Goal: Task Accomplishment & Management: Complete application form

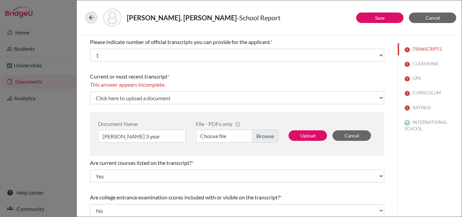
select select "1"
select select "0"
select select "1"
select select "0"
click at [383, 18] on link "Save" at bounding box center [379, 18] width 9 height 6
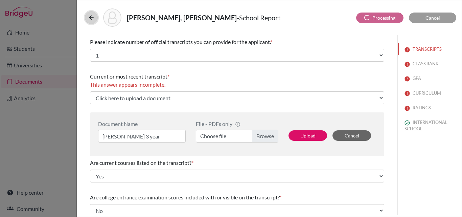
click at [92, 17] on icon at bounding box center [91, 17] width 7 height 7
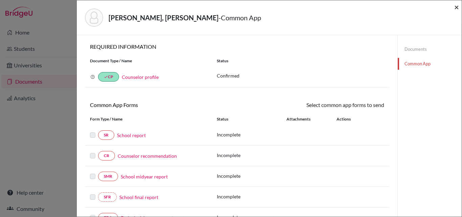
click at [456, 7] on span "×" at bounding box center [456, 7] width 5 height 10
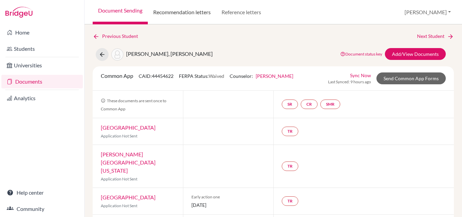
click at [202, 11] on link "Recommendation letters" at bounding box center [182, 12] width 68 height 24
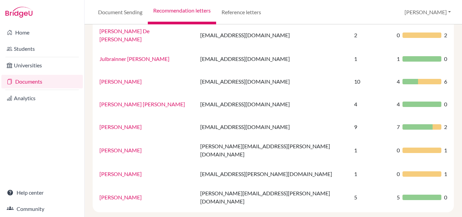
scroll to position [482, 0]
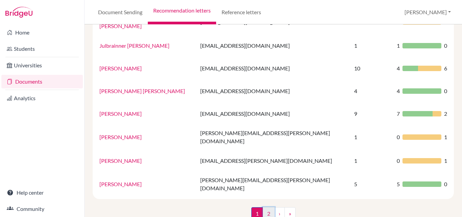
click at [266, 207] on link "2" at bounding box center [269, 213] width 12 height 13
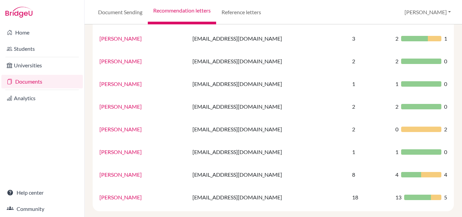
scroll to position [436, 0]
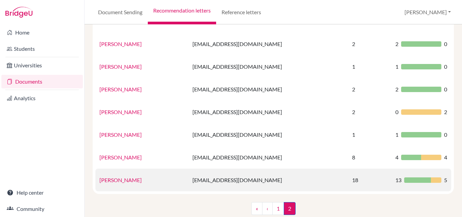
click at [215, 168] on td "[EMAIL_ADDRESS][DOMAIN_NAME]" at bounding box center [268, 179] width 160 height 23
click at [121, 177] on link "[PERSON_NAME]" at bounding box center [120, 180] width 42 height 6
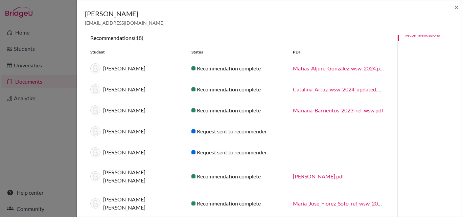
scroll to position [0, 0]
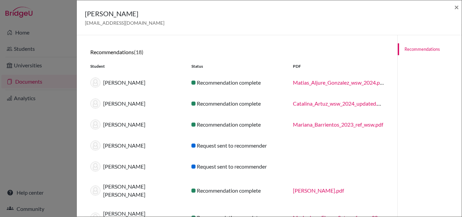
click at [412, 51] on link "Recommendations" at bounding box center [430, 49] width 64 height 12
click at [458, 8] on span "×" at bounding box center [456, 7] width 5 height 10
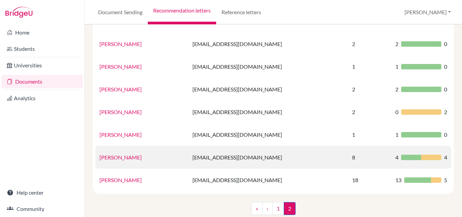
click at [236, 146] on td "[EMAIL_ADDRESS][DOMAIN_NAME]" at bounding box center [268, 157] width 160 height 23
click at [128, 154] on link "[PERSON_NAME]" at bounding box center [120, 157] width 42 height 6
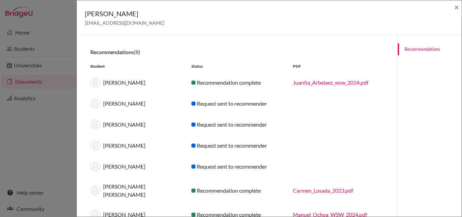
scroll to position [63, 0]
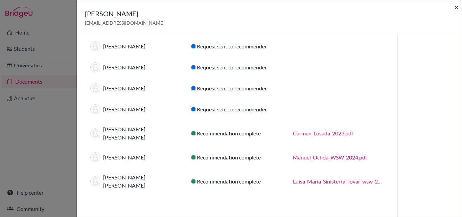
click at [458, 8] on span "×" at bounding box center [456, 7] width 5 height 10
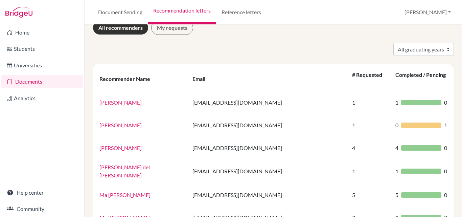
scroll to position [0, 0]
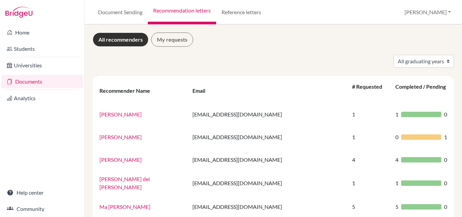
click at [24, 79] on link "Documents" at bounding box center [41, 82] width 81 height 14
